Goal: Navigation & Orientation: Find specific page/section

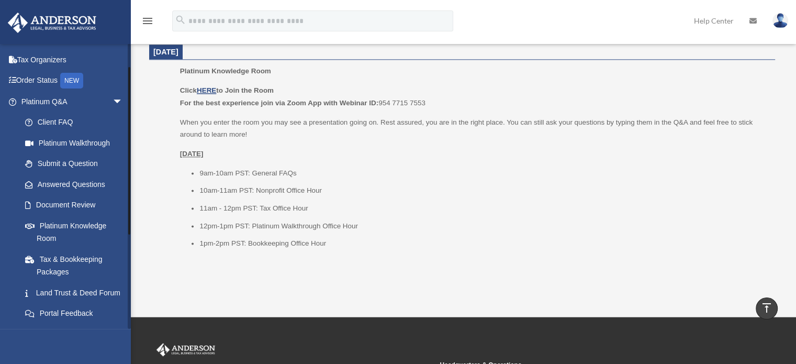
scroll to position [36, 0]
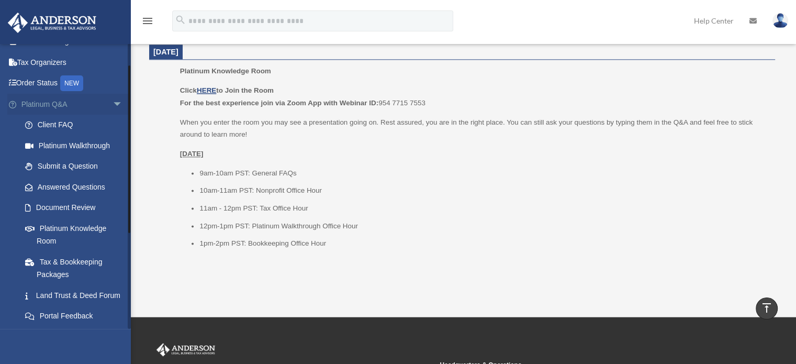
click at [115, 103] on span "arrow_drop_down" at bounding box center [122, 104] width 21 height 21
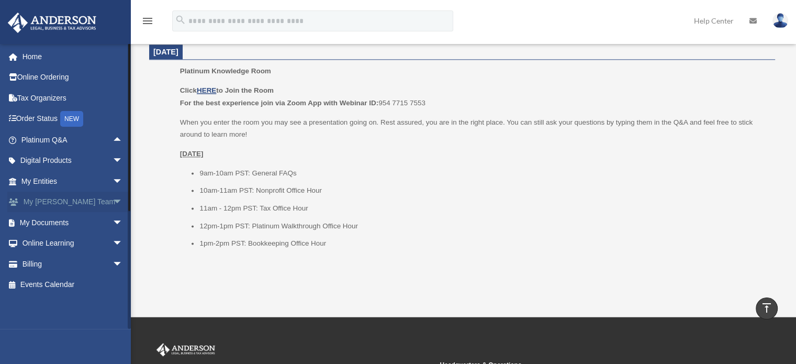
click at [113, 200] on span "arrow_drop_down" at bounding box center [122, 201] width 21 height 21
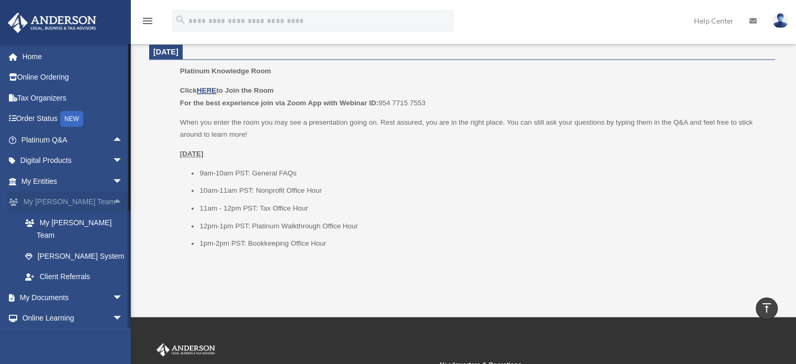
click at [113, 200] on span "arrow_drop_up" at bounding box center [122, 201] width 21 height 21
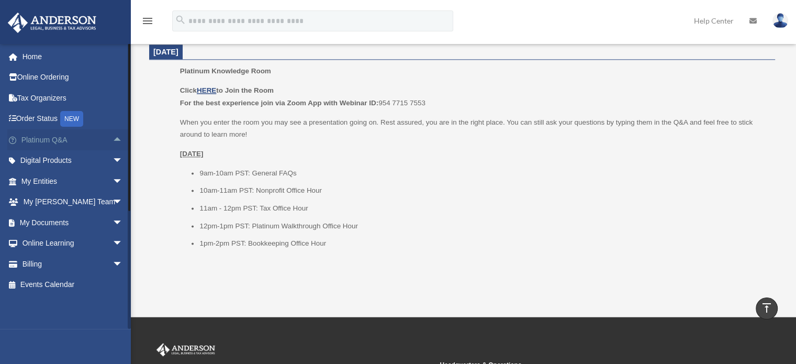
click at [112, 140] on span "arrow_drop_up" at bounding box center [122, 139] width 21 height 21
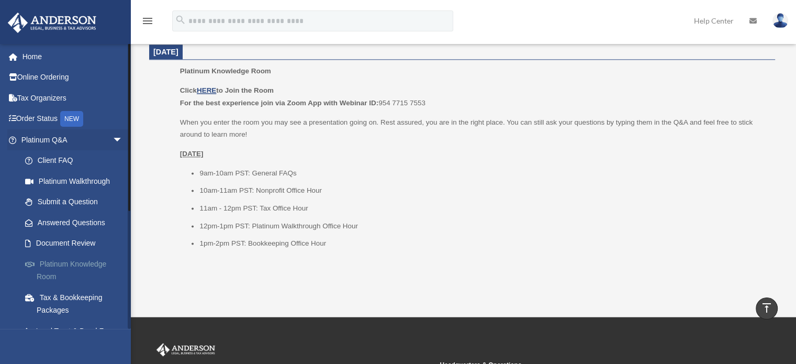
click at [78, 261] on link "Platinum Knowledge Room" at bounding box center [77, 269] width 124 height 33
